Goal: Information Seeking & Learning: Learn about a topic

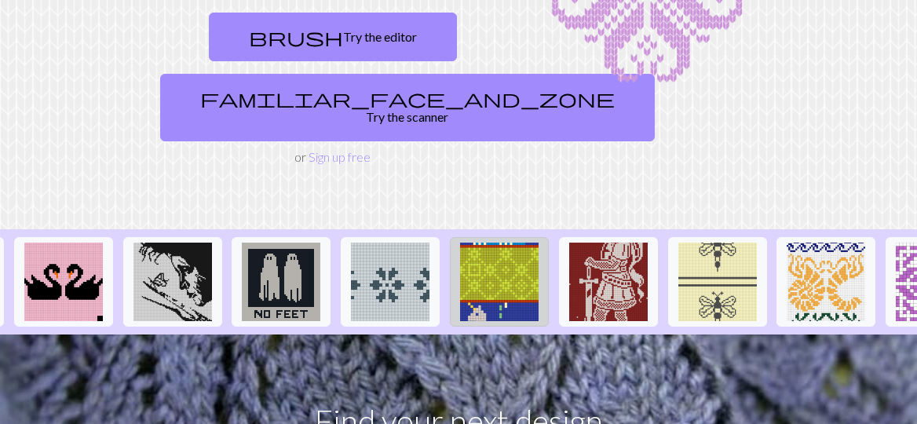
scroll to position [0, 1793]
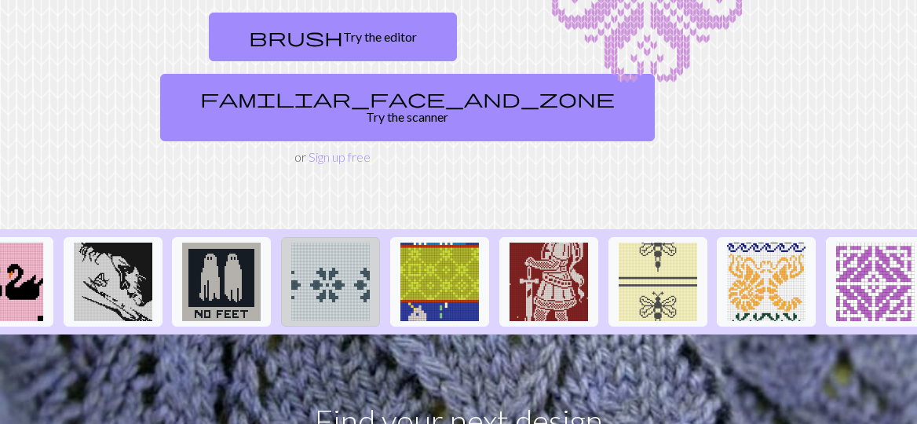
click at [317, 252] on img at bounding box center [330, 281] width 78 height 78
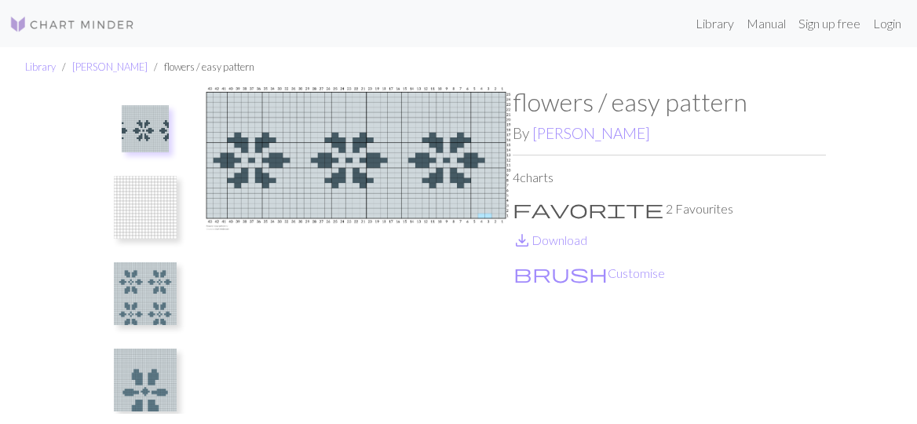
click at [138, 311] on img at bounding box center [145, 293] width 63 height 63
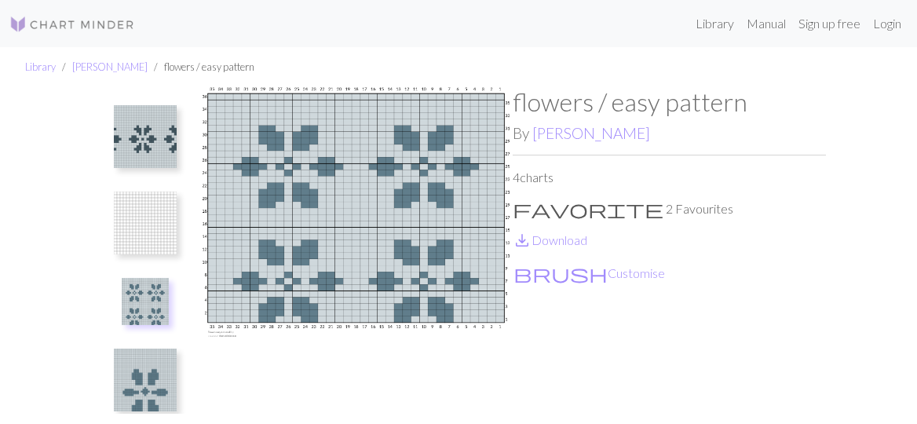
click at [133, 378] on img at bounding box center [145, 379] width 63 height 63
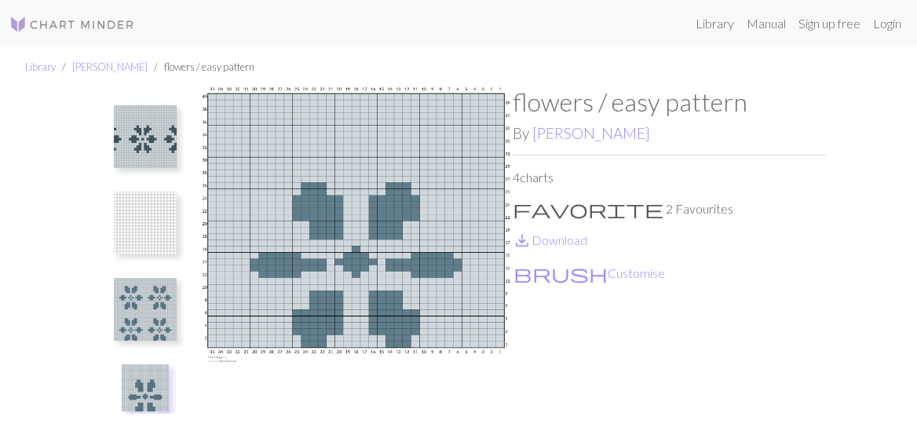
click at [148, 138] on img at bounding box center [145, 136] width 63 height 63
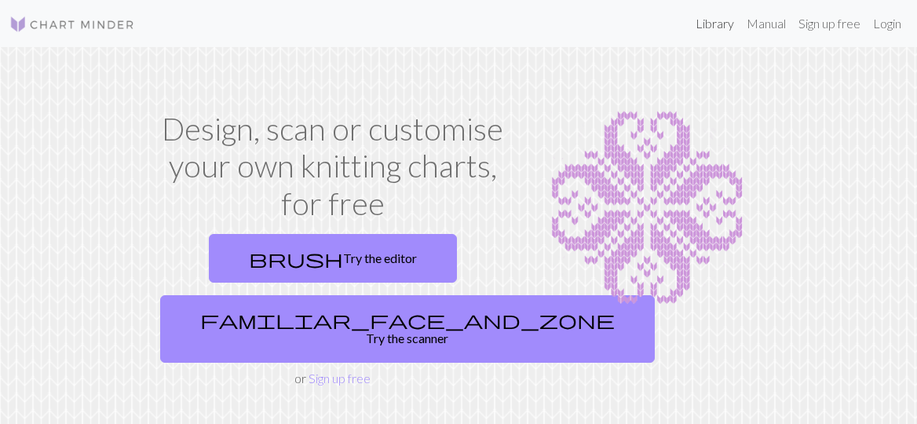
click at [713, 28] on link "Library" at bounding box center [714, 23] width 51 height 31
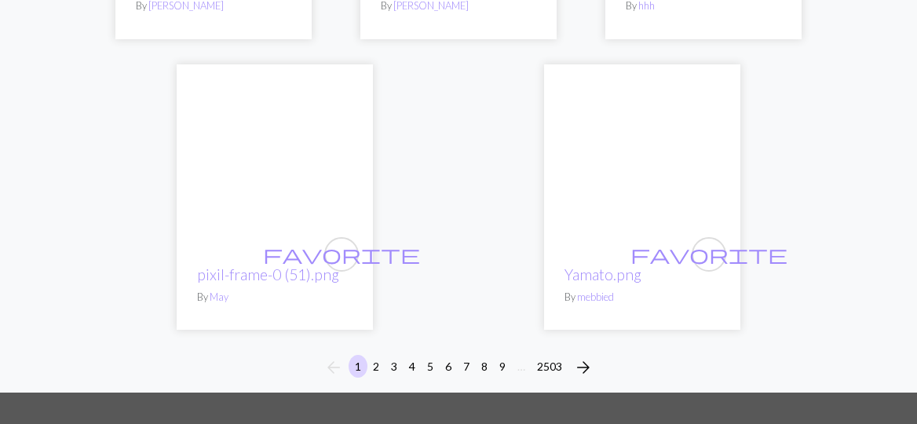
scroll to position [5273, 0]
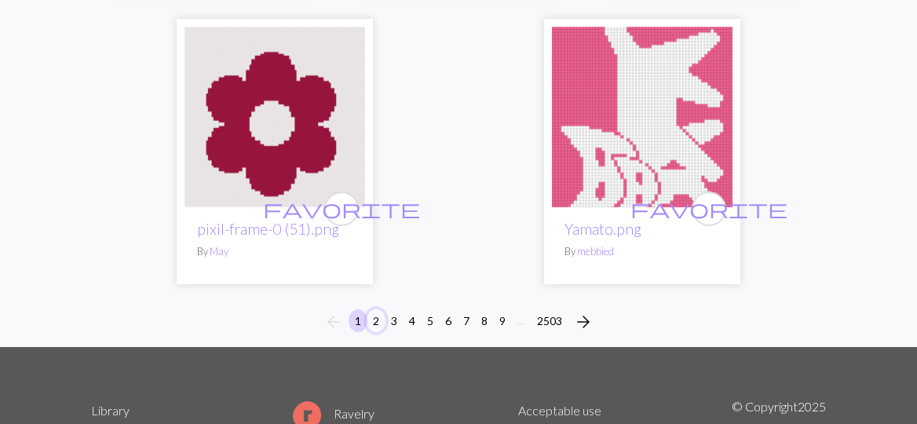
click at [381, 323] on button "2" at bounding box center [375, 320] width 19 height 23
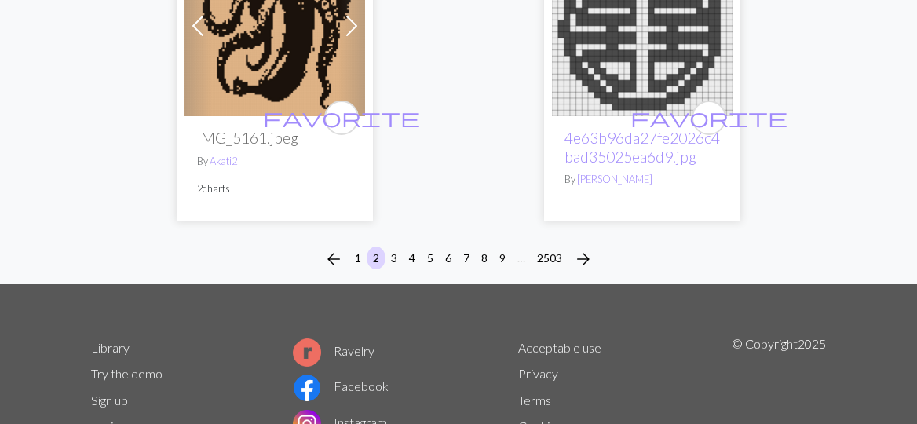
scroll to position [5490, 0]
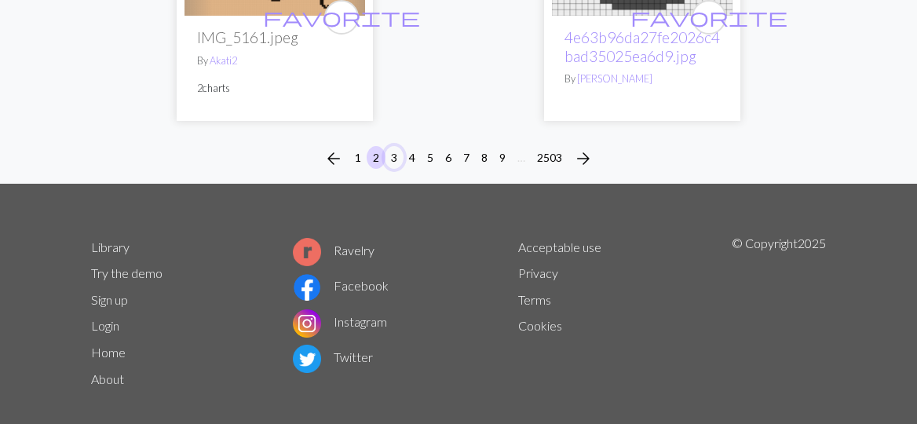
click at [392, 146] on button "3" at bounding box center [394, 157] width 19 height 23
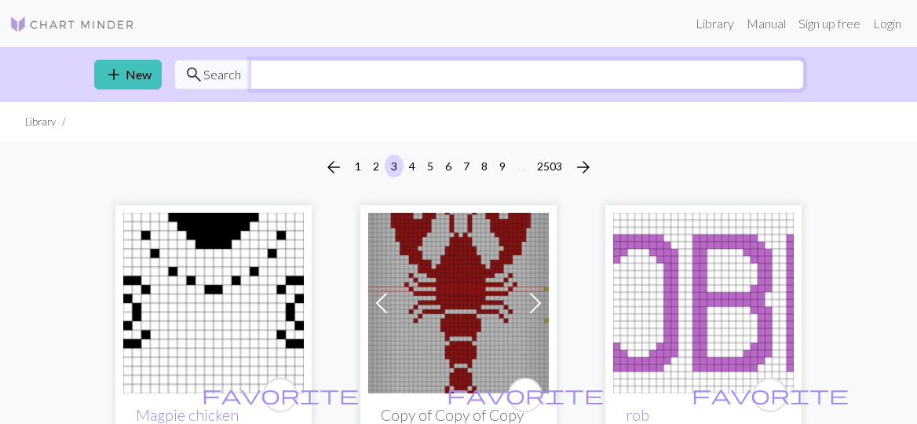
click at [296, 82] on input "text" at bounding box center [526, 75] width 553 height 30
type input "star wars"
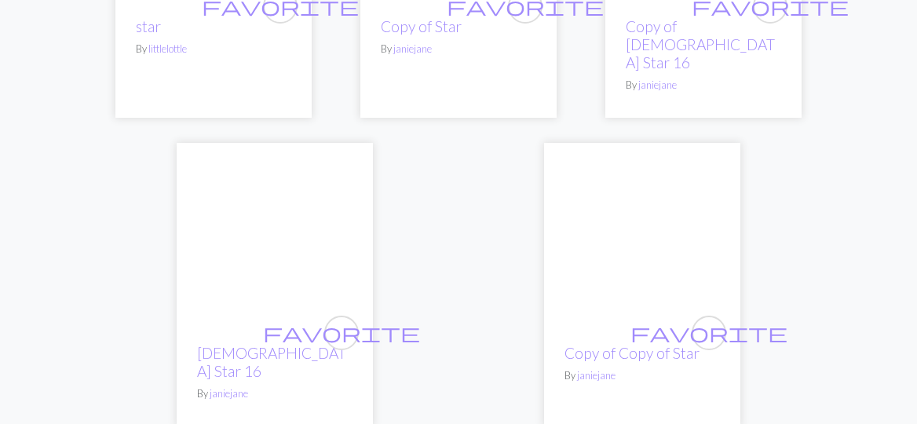
scroll to position [5572, 0]
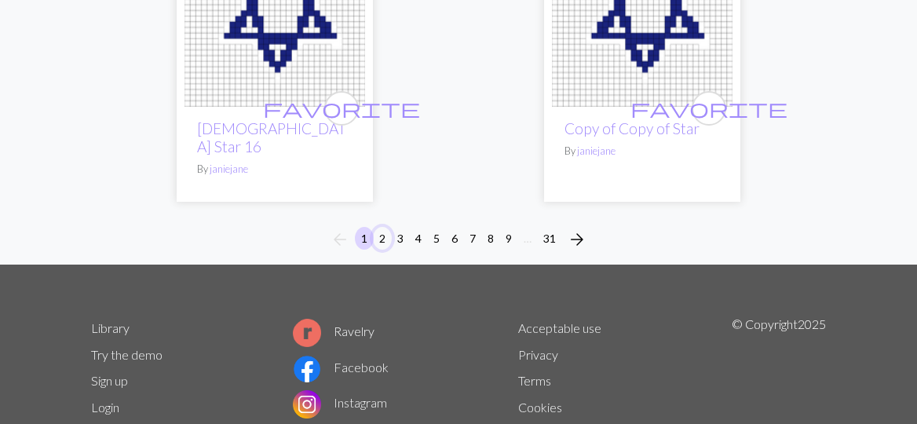
click at [381, 227] on button "2" at bounding box center [382, 238] width 19 height 23
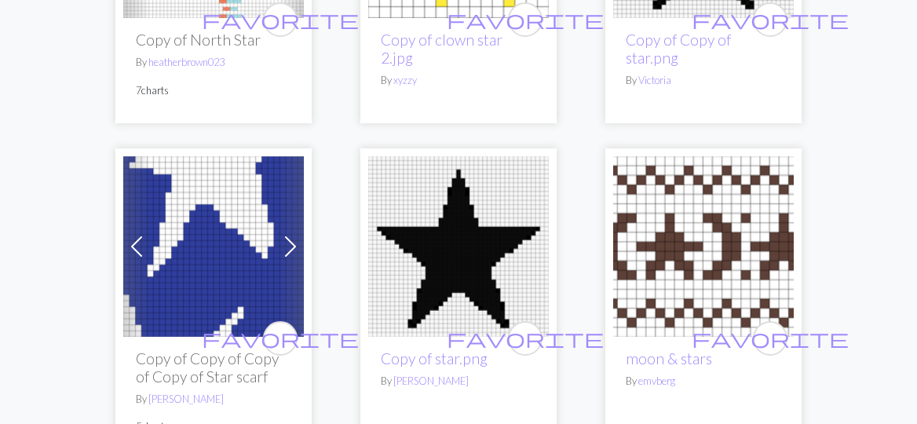
scroll to position [4592, 0]
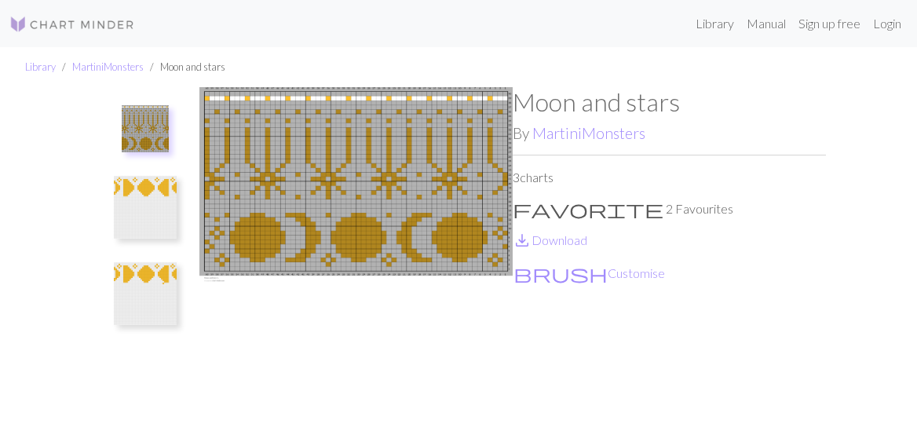
click at [138, 207] on img at bounding box center [145, 207] width 63 height 63
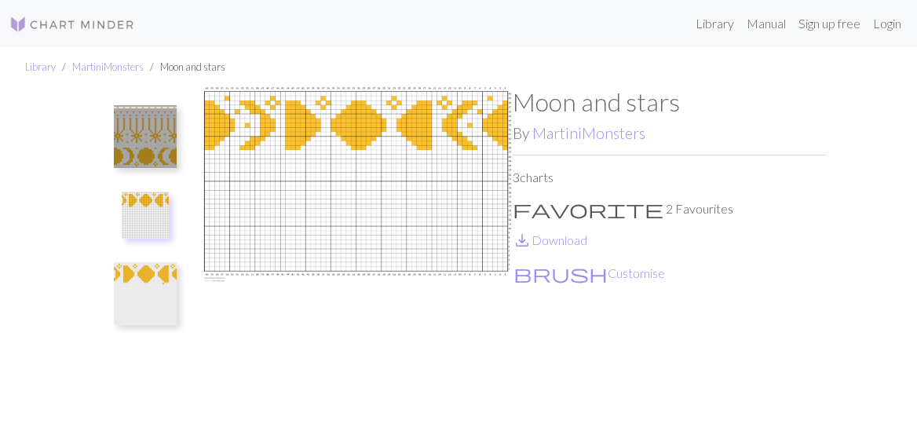
click at [140, 312] on img at bounding box center [145, 293] width 63 height 63
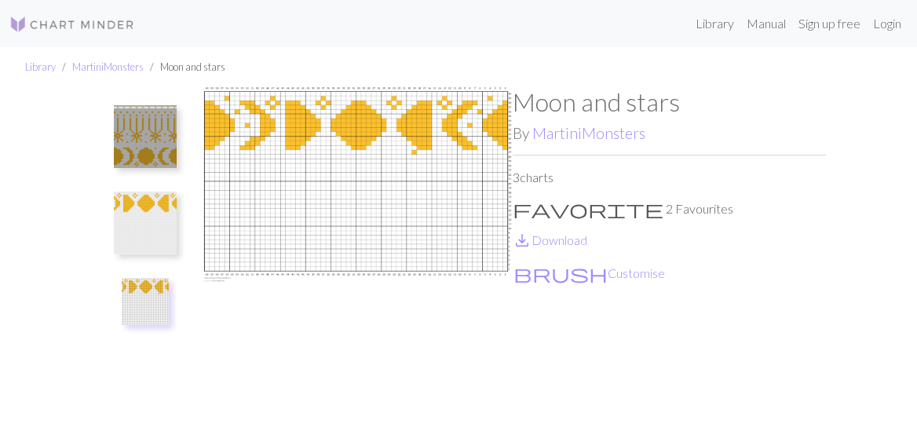
click at [135, 141] on img at bounding box center [145, 136] width 63 height 63
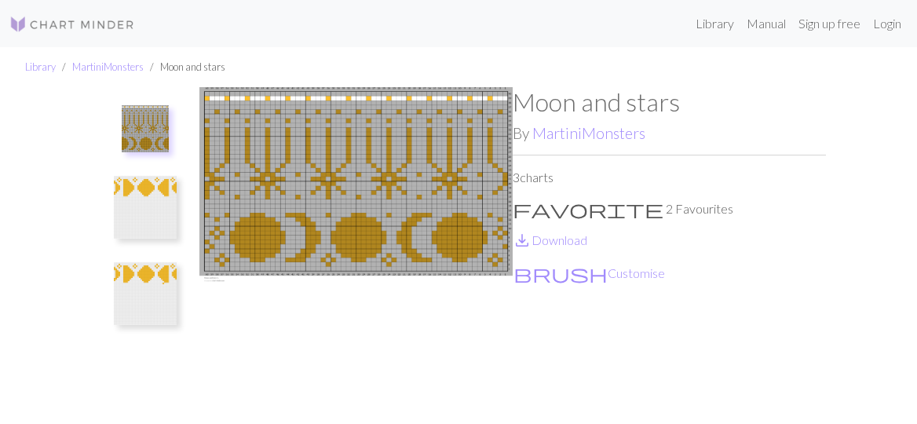
click at [280, 348] on img at bounding box center [355, 256] width 313 height 339
